Goal: Information Seeking & Learning: Learn about a topic

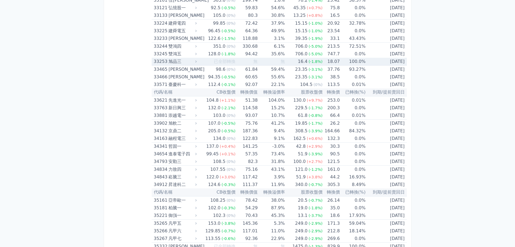
scroll to position [1055, 0]
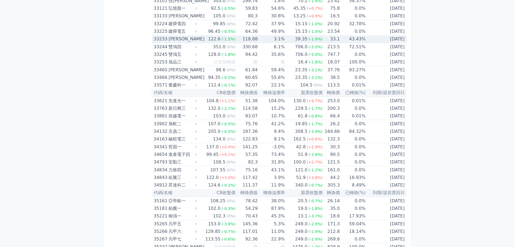
click at [186, 40] on div "[PERSON_NAME]" at bounding box center [182, 39] width 27 height 8
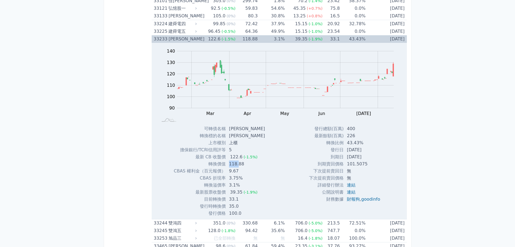
drag, startPoint x: 228, startPoint y: 164, endPoint x: 239, endPoint y: 164, distance: 11.4
click at [239, 164] on td "118.88" at bounding box center [248, 163] width 44 height 7
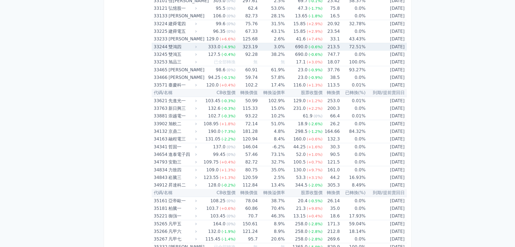
scroll to position [1055, 0]
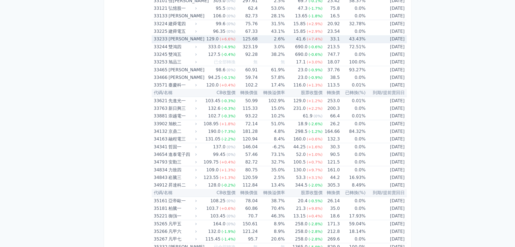
click at [171, 39] on div "[PERSON_NAME]" at bounding box center [182, 39] width 27 height 8
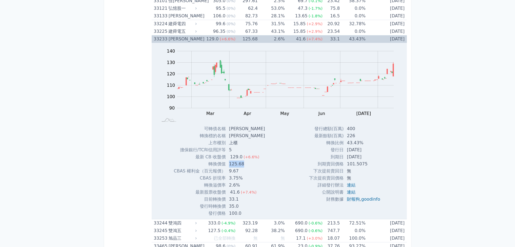
drag, startPoint x: 228, startPoint y: 163, endPoint x: 245, endPoint y: 165, distance: 17.4
click at [245, 165] on td "125.68" at bounding box center [248, 163] width 44 height 7
